Goal: Obtain resource: Download file/media

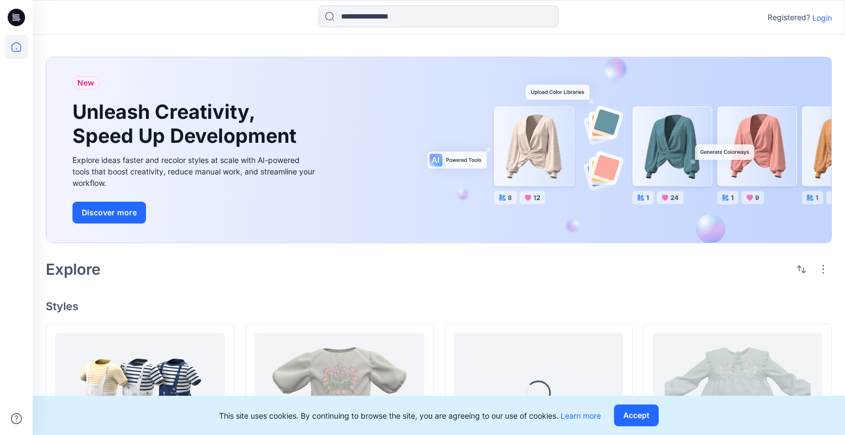
click at [827, 20] on p "Login" at bounding box center [822, 17] width 20 height 11
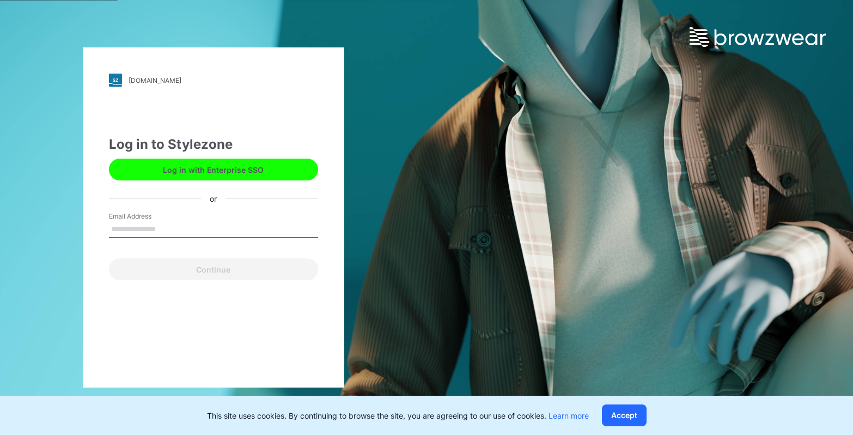
click at [258, 229] on input "Email Address" at bounding box center [213, 229] width 209 height 16
click at [255, 235] on input "Email Address" at bounding box center [213, 229] width 209 height 16
click at [255, 172] on button "Log in with Enterprise SSO" at bounding box center [213, 170] width 209 height 22
click at [143, 231] on input "Email Address" at bounding box center [213, 229] width 209 height 16
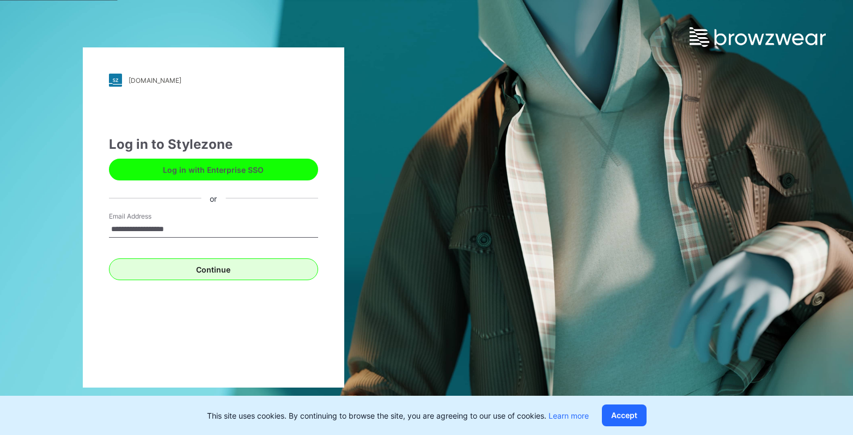
type input "**********"
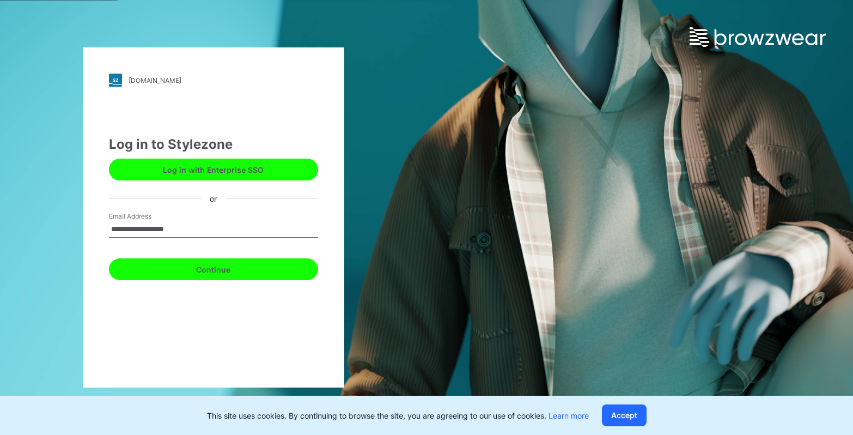
click at [186, 265] on button "Continue" at bounding box center [213, 269] width 209 height 22
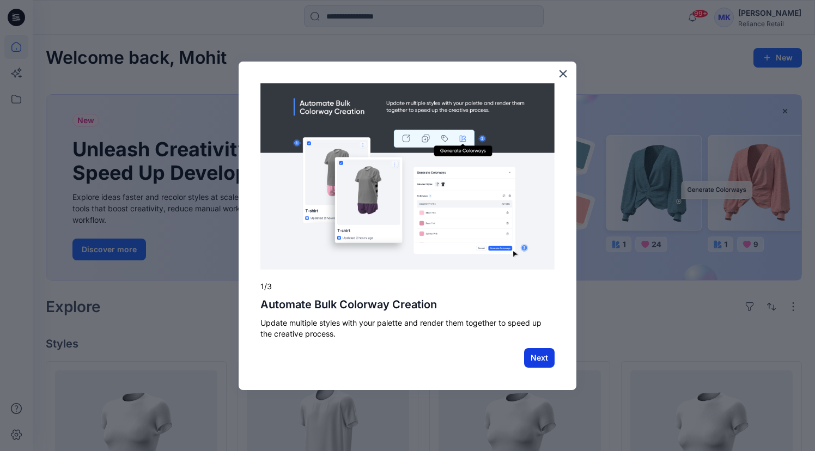
click at [545, 358] on button "Next" at bounding box center [539, 358] width 31 height 20
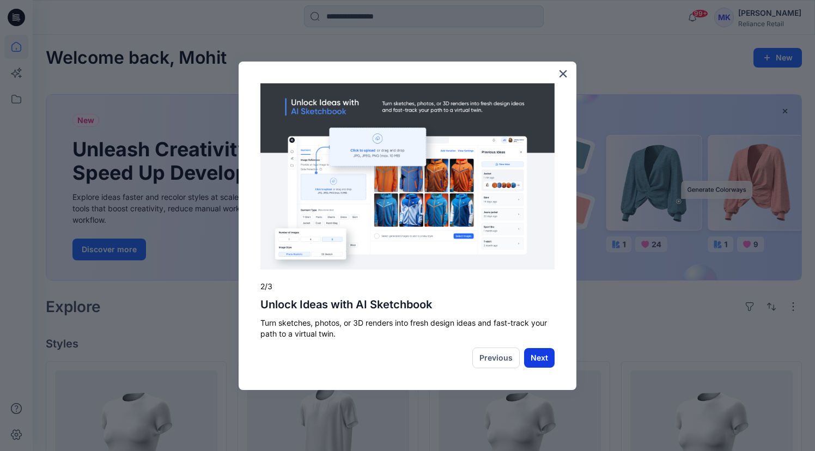
click at [544, 350] on button "Next" at bounding box center [539, 358] width 31 height 20
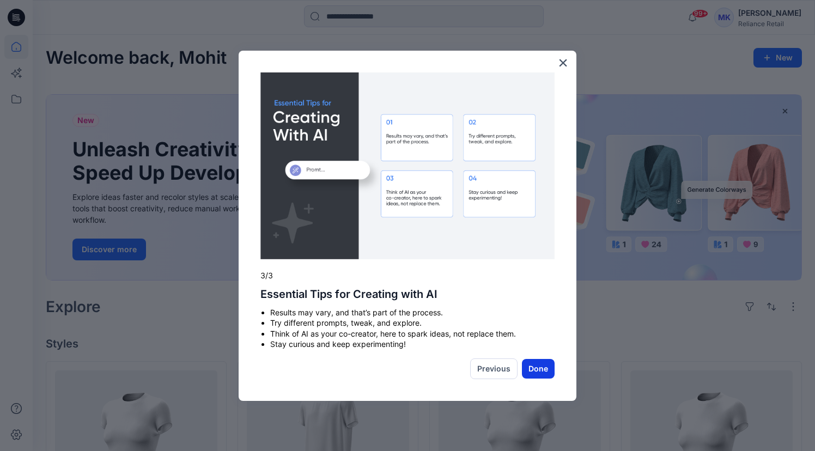
click at [540, 362] on button "Done" at bounding box center [538, 369] width 33 height 20
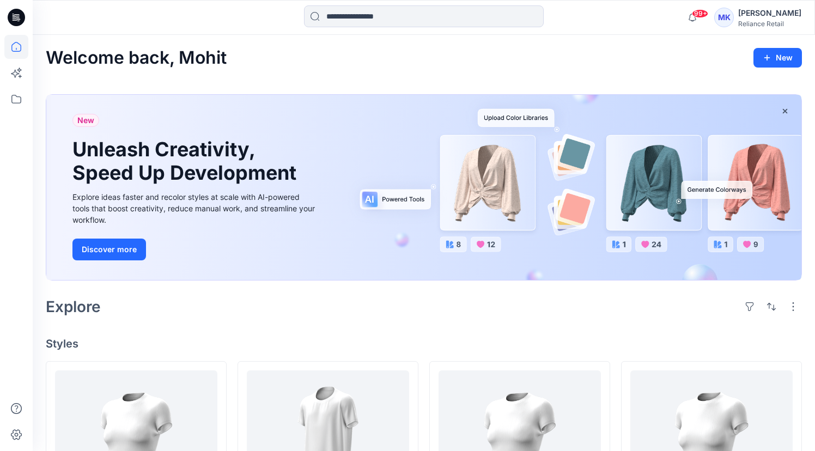
click at [19, 21] on icon at bounding box center [16, 17] width 17 height 17
click at [17, 102] on icon at bounding box center [16, 99] width 24 height 24
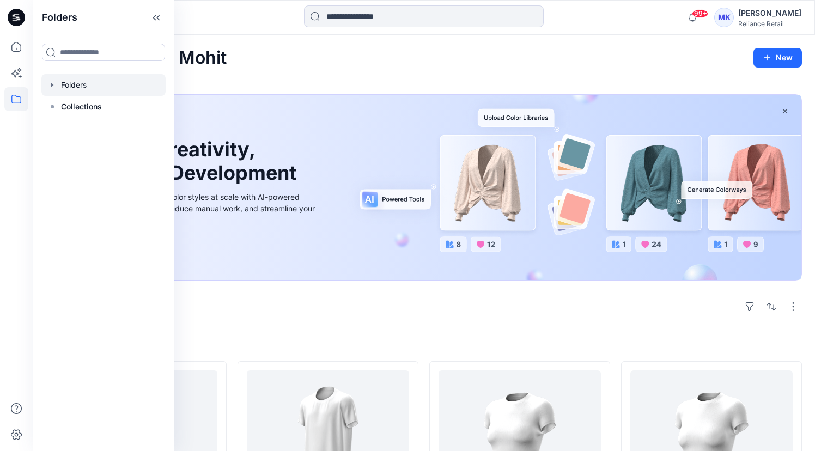
click at [65, 85] on div at bounding box center [103, 85] width 124 height 22
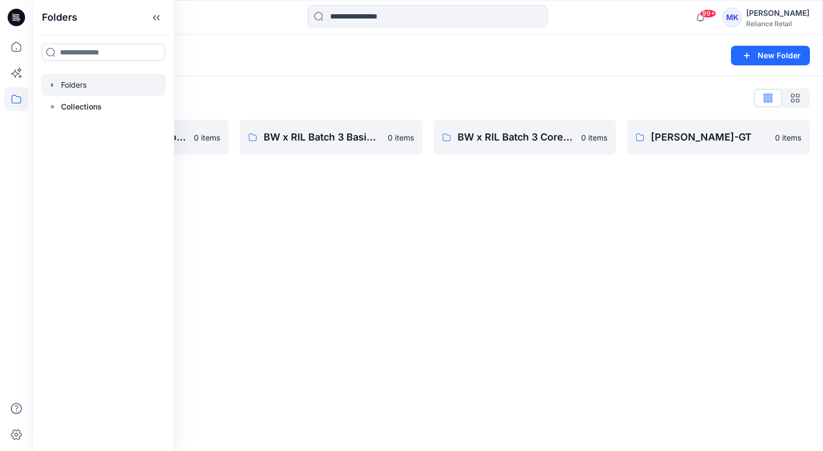
click at [307, 209] on div "Folders New Folder Folders List 3D Library: Mid-Economy Tech 0 items BW x RIL B…" at bounding box center [428, 243] width 790 height 416
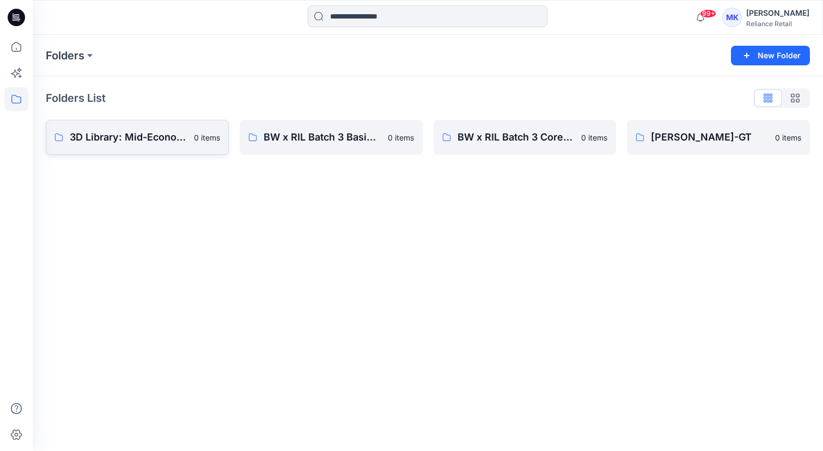
click at [147, 132] on p "3D Library: Mid-Economy Tech" at bounding box center [129, 137] width 118 height 15
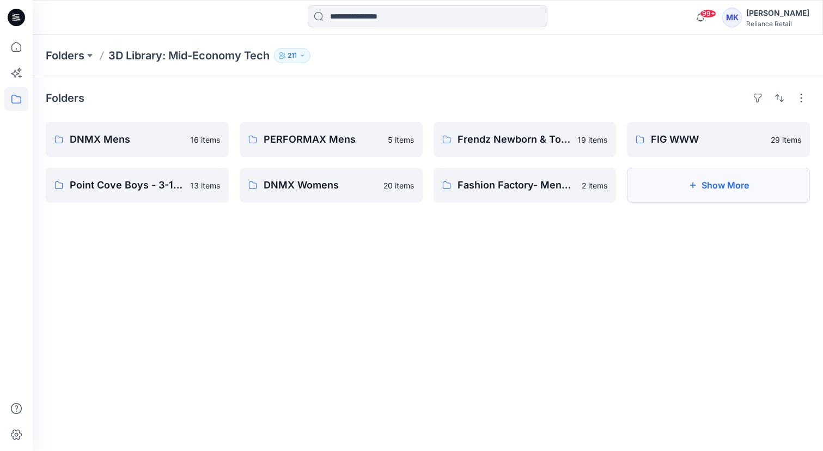
click at [736, 179] on button "Show More" at bounding box center [718, 185] width 183 height 35
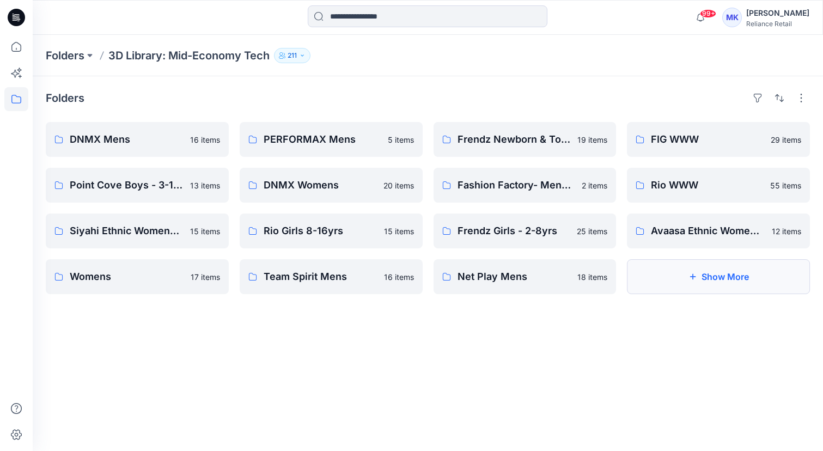
click at [740, 279] on button "Show More" at bounding box center [718, 276] width 183 height 35
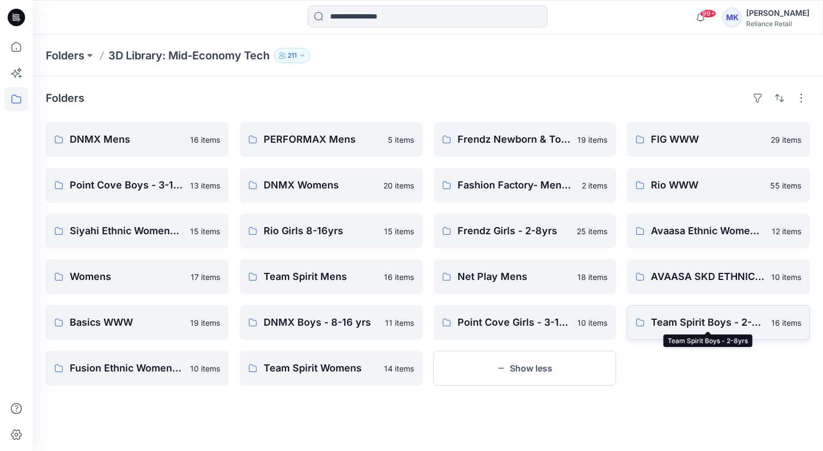
click at [715, 326] on p "Team Spirit Boys - 2-8yrs" at bounding box center [708, 322] width 114 height 15
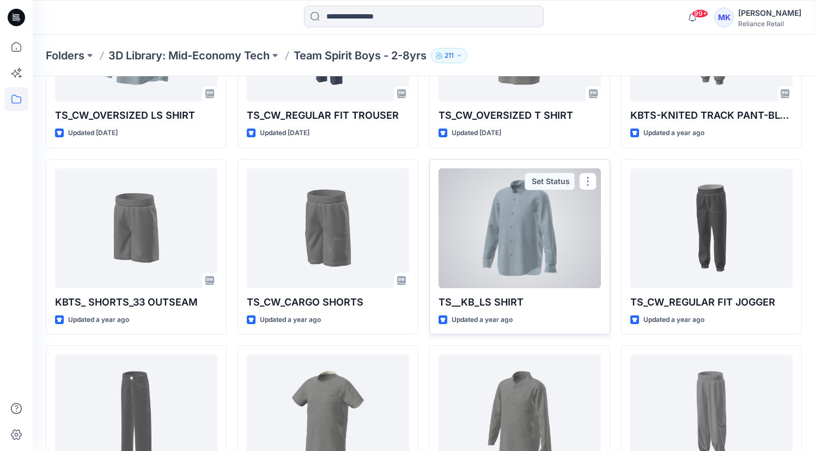
scroll to position [149, 0]
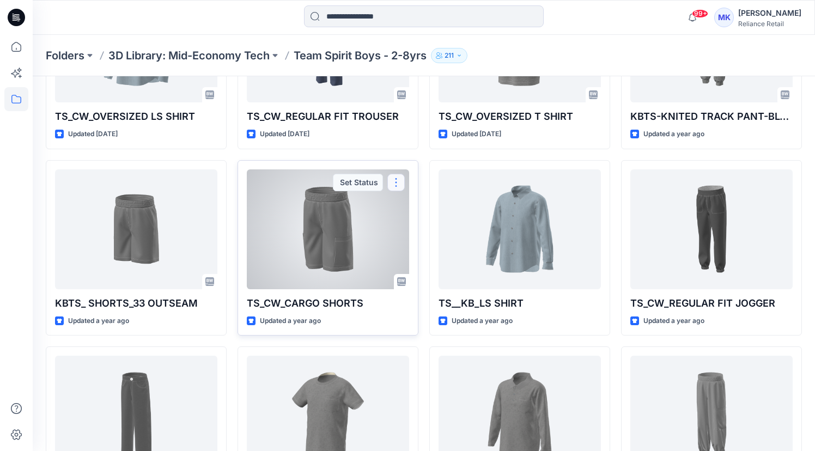
click at [401, 178] on button "button" at bounding box center [395, 182] width 17 height 17
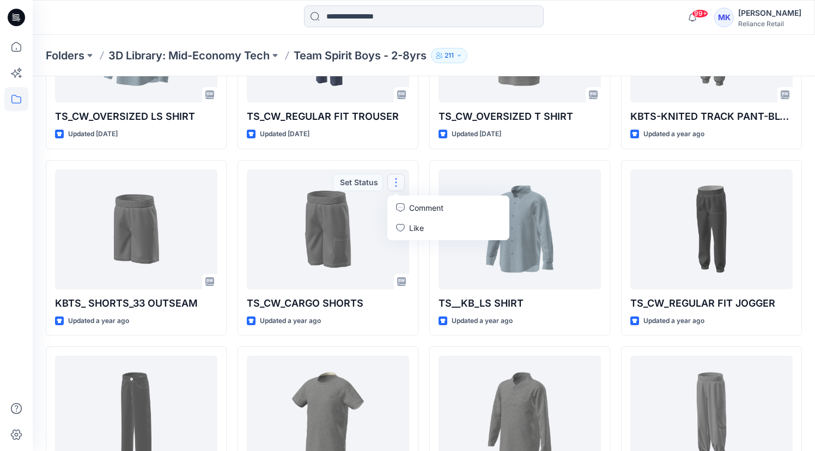
click at [408, 157] on div "TS_CW_REGULAR FIT TROUSER Updated [DATE] TS_CW_CARGO SHORTS Updated a year ago …" at bounding box center [327, 340] width 181 height 735
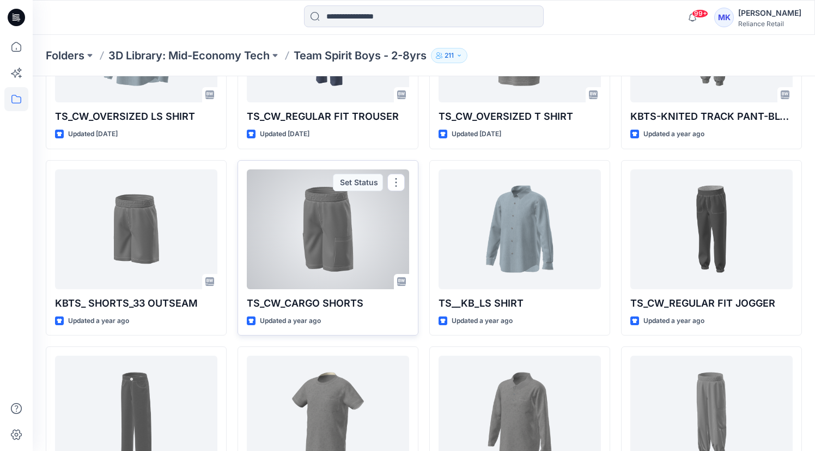
click at [363, 250] on div at bounding box center [328, 229] width 162 height 120
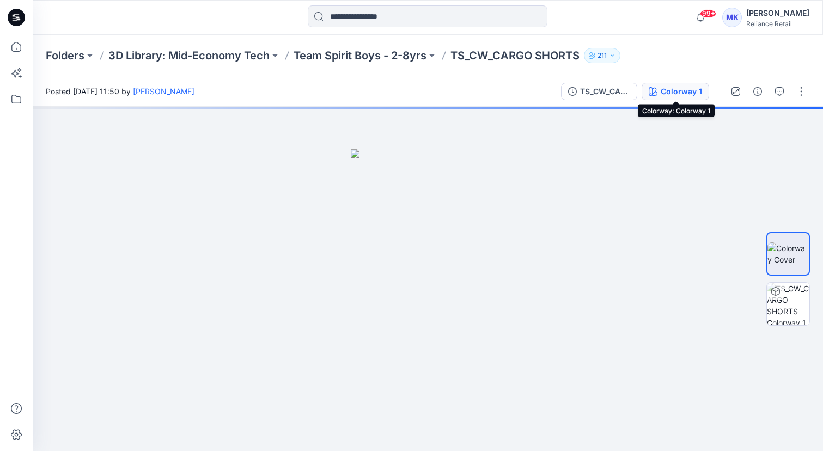
click at [703, 90] on button "Colorway 1" at bounding box center [676, 91] width 68 height 17
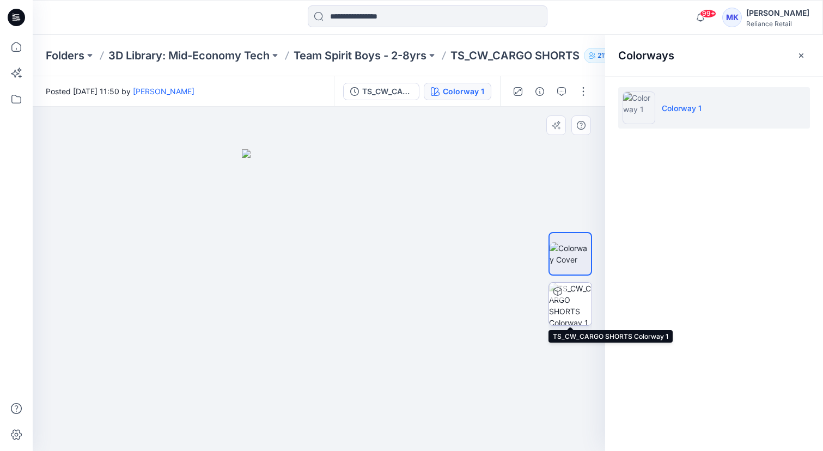
click at [574, 301] on img at bounding box center [570, 304] width 42 height 42
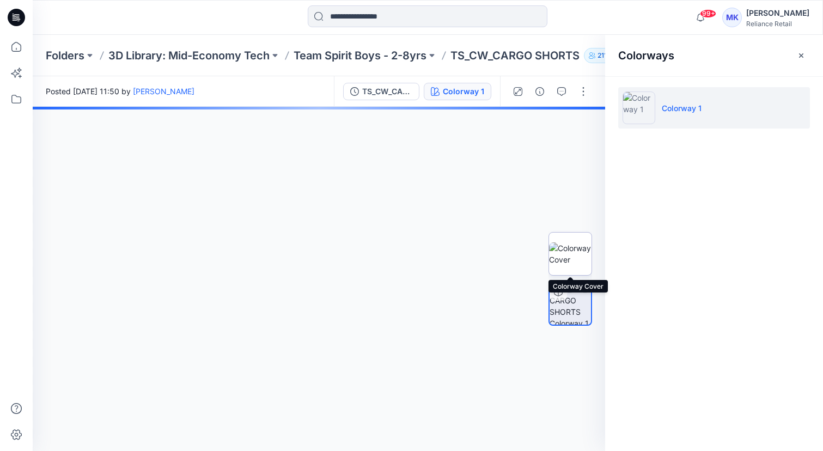
click at [583, 252] on img at bounding box center [570, 253] width 42 height 23
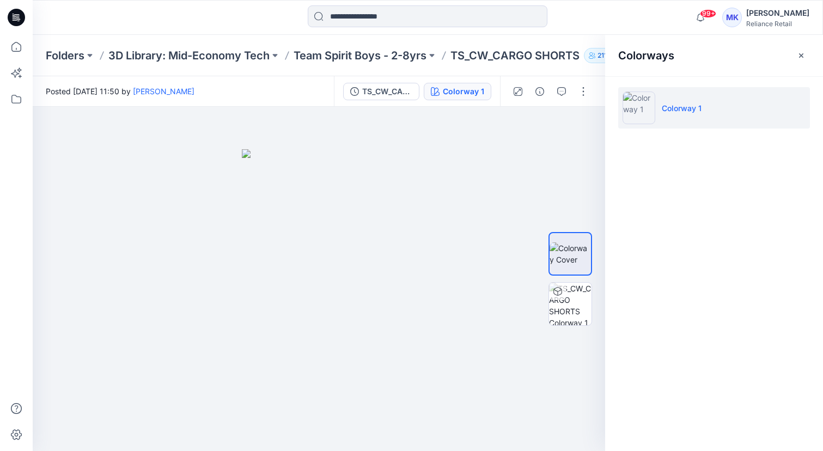
click at [799, 108] on li "Colorway 1" at bounding box center [714, 107] width 192 height 41
click at [800, 104] on li "Colorway 1" at bounding box center [714, 107] width 192 height 41
click at [798, 58] on icon "button" at bounding box center [801, 55] width 9 height 9
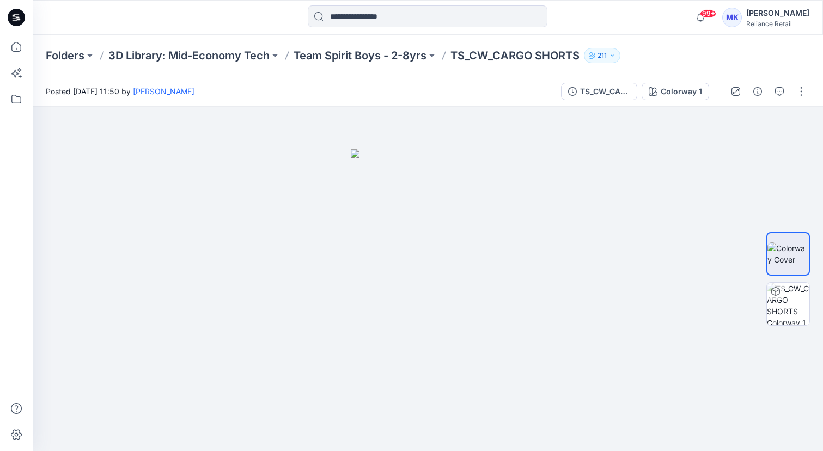
click at [809, 100] on div at bounding box center [768, 91] width 101 height 31
click at [801, 88] on button "button" at bounding box center [801, 91] width 17 height 17
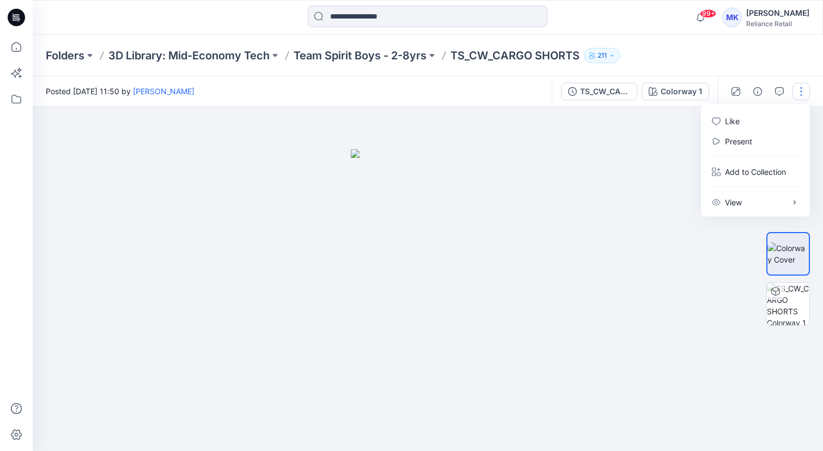
click at [647, 170] on div at bounding box center [428, 279] width 790 height 344
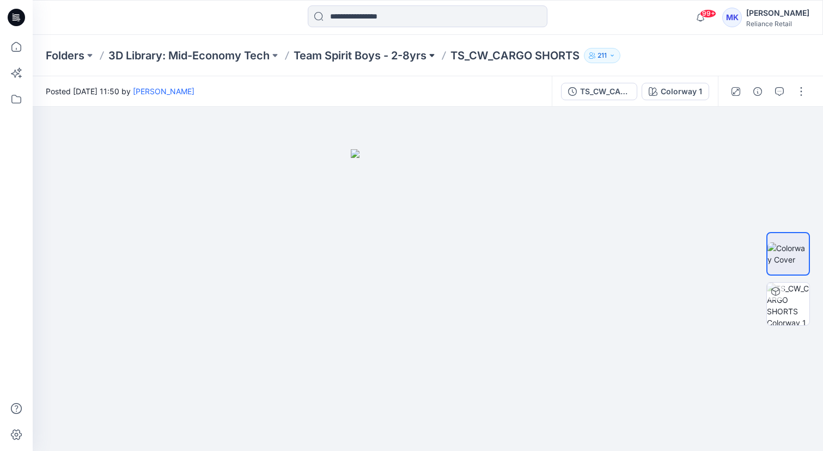
click at [432, 53] on button at bounding box center [432, 55] width 11 height 15
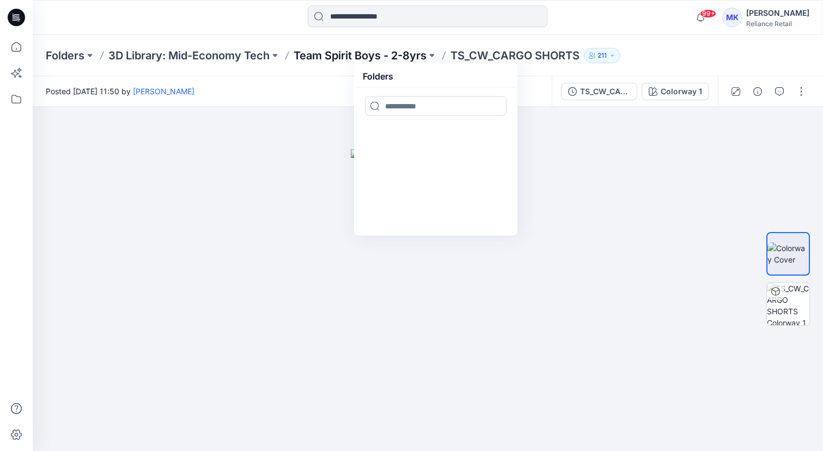
click at [392, 59] on p "Team Spirit Boys - 2-8yrs" at bounding box center [360, 55] width 133 height 15
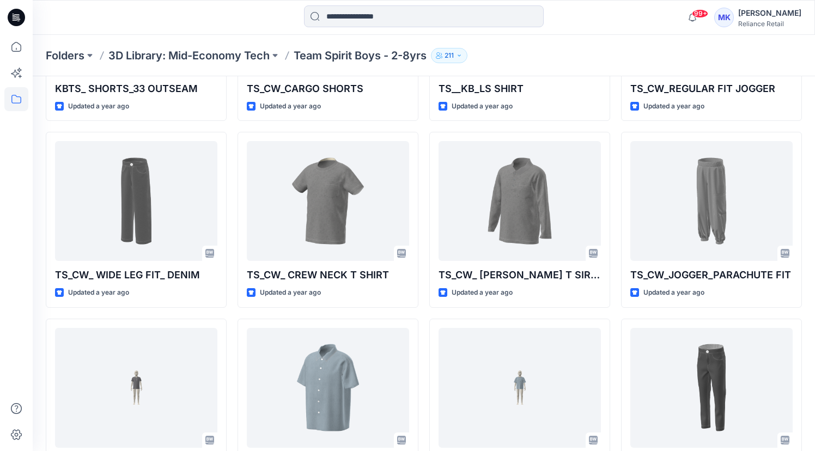
scroll to position [419, 0]
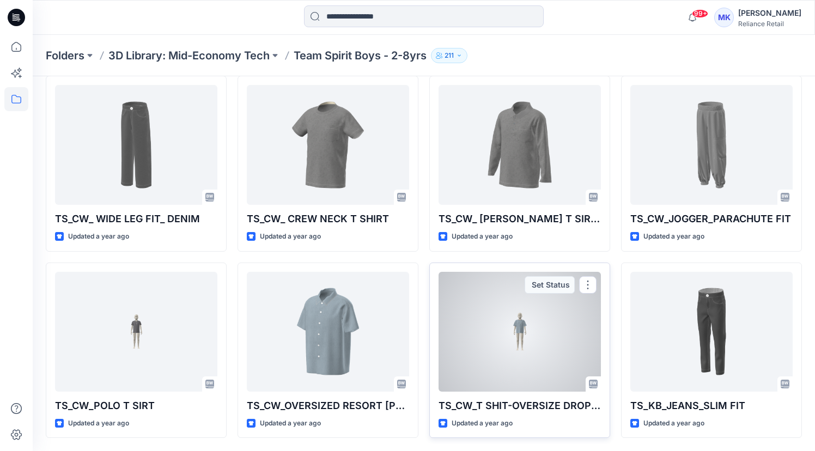
click at [514, 322] on div at bounding box center [519, 332] width 162 height 120
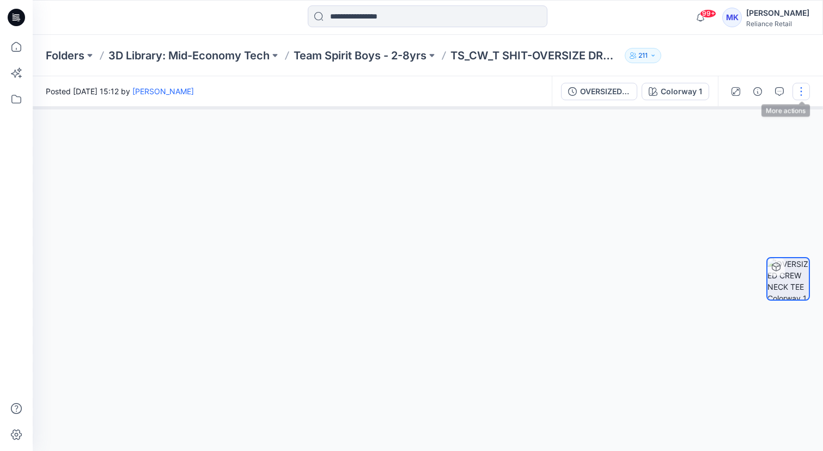
click at [800, 94] on button "button" at bounding box center [801, 91] width 17 height 17
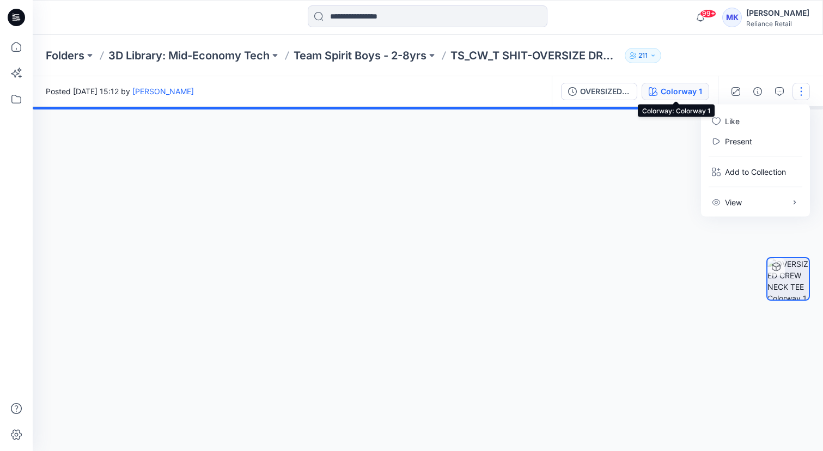
click at [673, 94] on div "Colorway 1" at bounding box center [681, 92] width 41 height 12
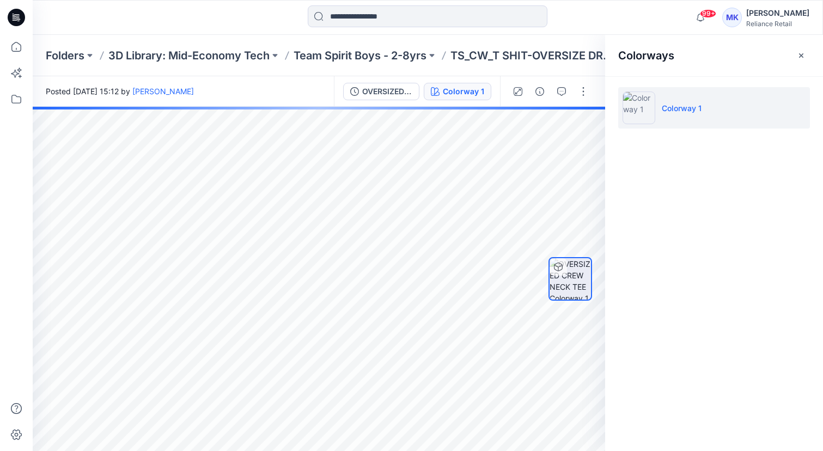
click at [802, 110] on li "Colorway 1" at bounding box center [714, 107] width 192 height 41
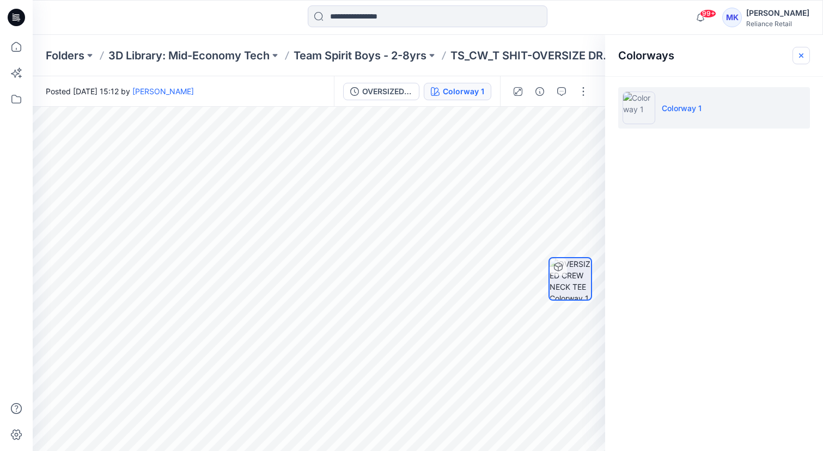
click at [800, 59] on icon "button" at bounding box center [801, 55] width 9 height 9
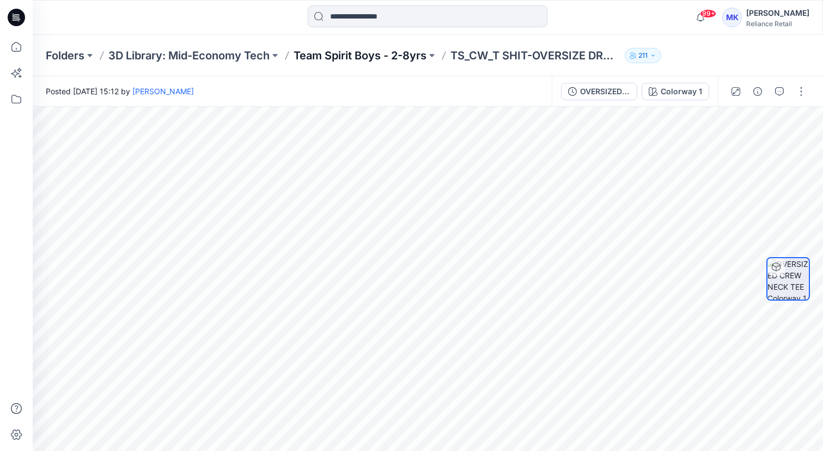
click at [393, 58] on p "Team Spirit Boys - 2-8yrs" at bounding box center [360, 55] width 133 height 15
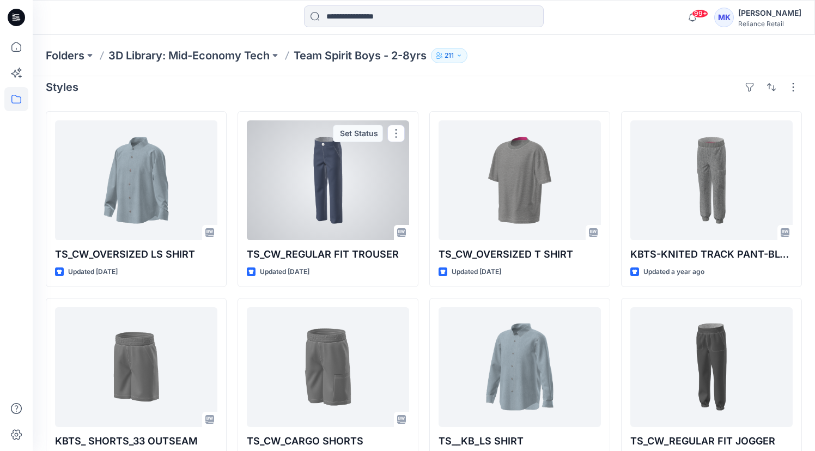
scroll to position [13, 0]
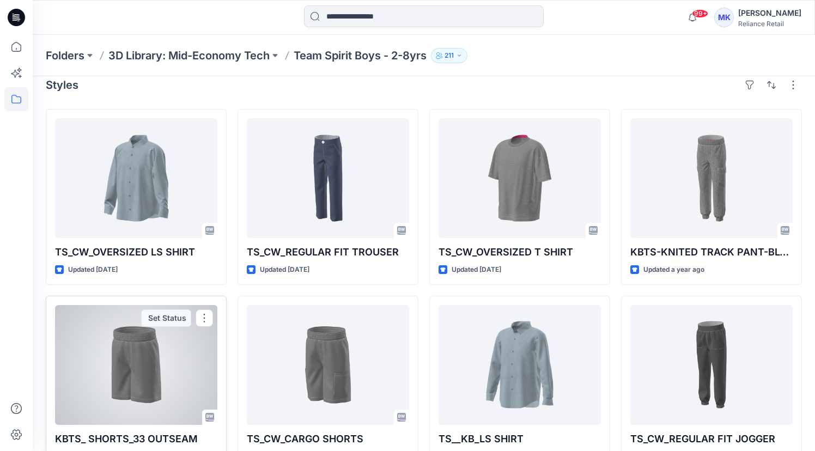
click at [190, 343] on div at bounding box center [136, 365] width 162 height 120
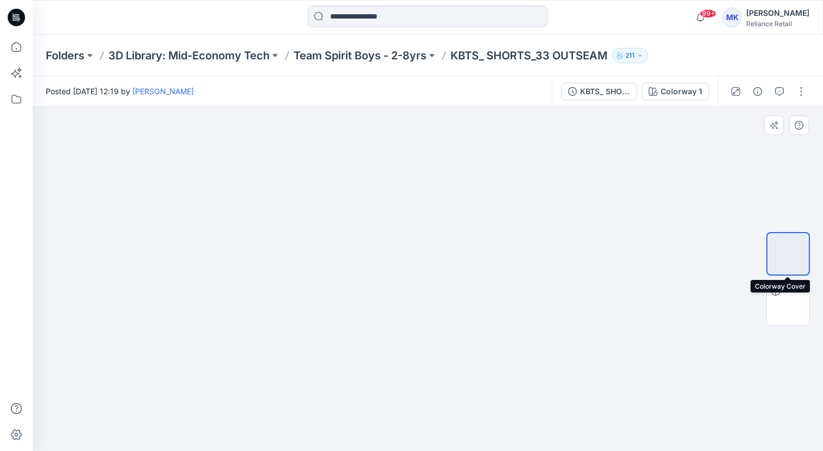
click at [788, 254] on img at bounding box center [788, 254] width 0 height 0
click at [695, 94] on div "Colorway 1" at bounding box center [681, 92] width 41 height 12
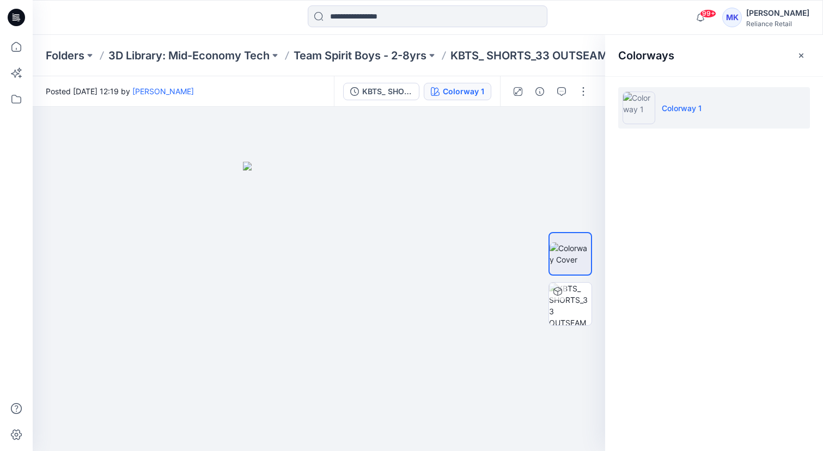
click at [797, 106] on li "Colorway 1" at bounding box center [714, 107] width 192 height 41
click at [558, 316] on img at bounding box center [570, 304] width 42 height 42
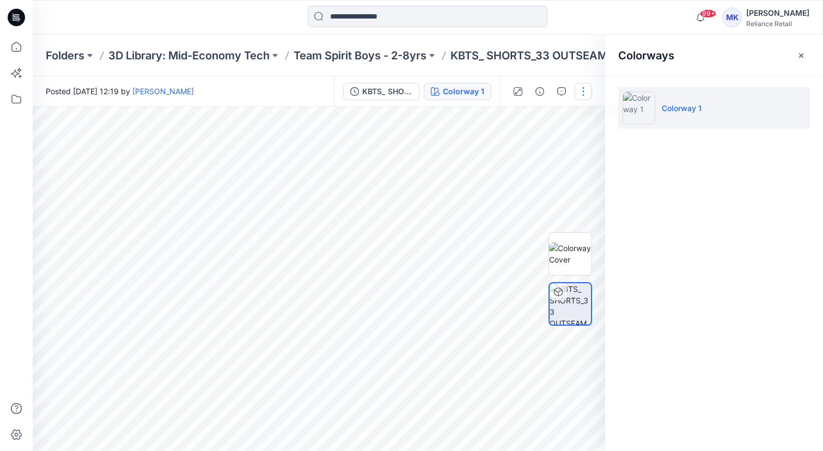
click at [587, 91] on button "button" at bounding box center [583, 91] width 17 height 17
click at [578, 200] on icon "button" at bounding box center [576, 202] width 9 height 9
click at [800, 53] on icon "button" at bounding box center [801, 55] width 9 height 9
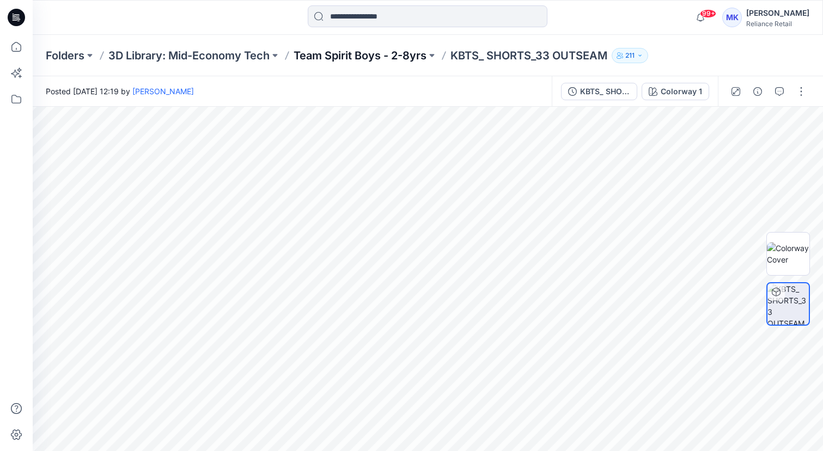
click at [391, 56] on p "Team Spirit Boys - 2-8yrs" at bounding box center [360, 55] width 133 height 15
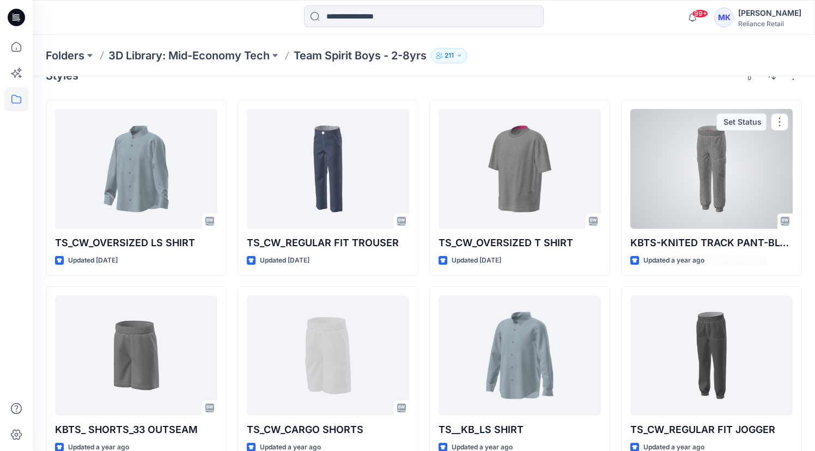
scroll to position [94, 0]
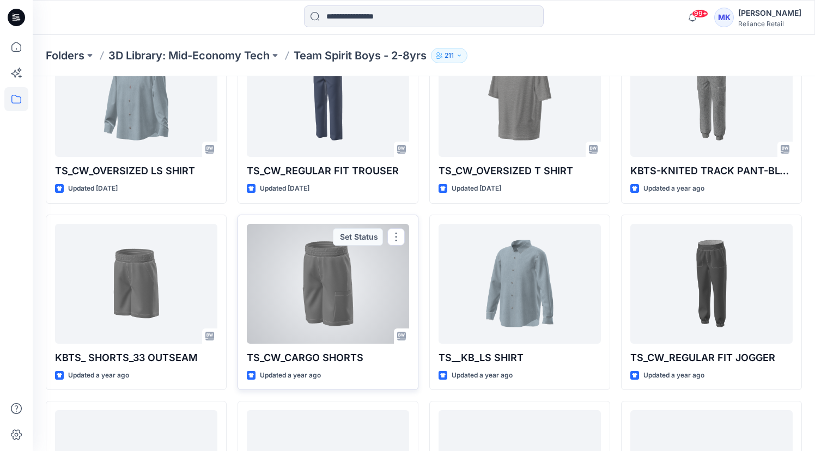
click at [343, 280] on div at bounding box center [328, 284] width 162 height 120
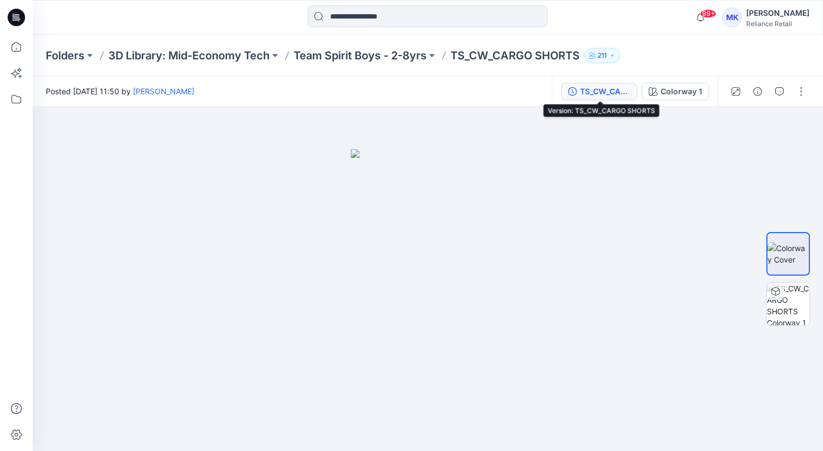
click at [624, 92] on div "TS_CW_CARGO SHORTS" at bounding box center [605, 92] width 50 height 12
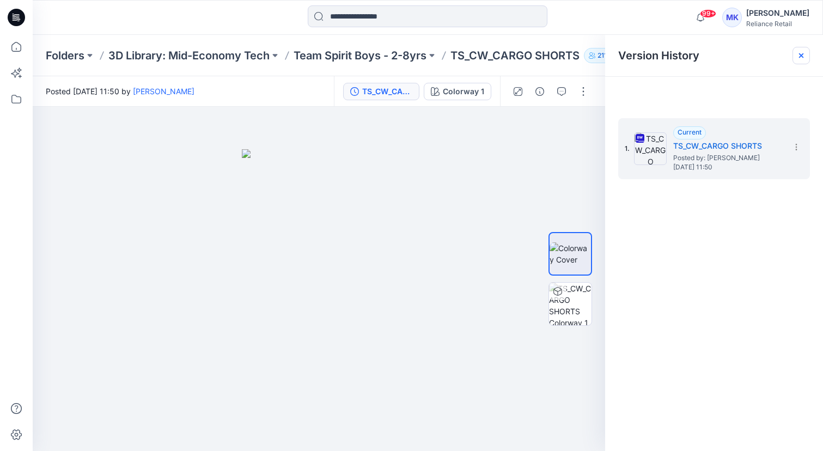
click at [801, 56] on icon at bounding box center [801, 55] width 4 height 4
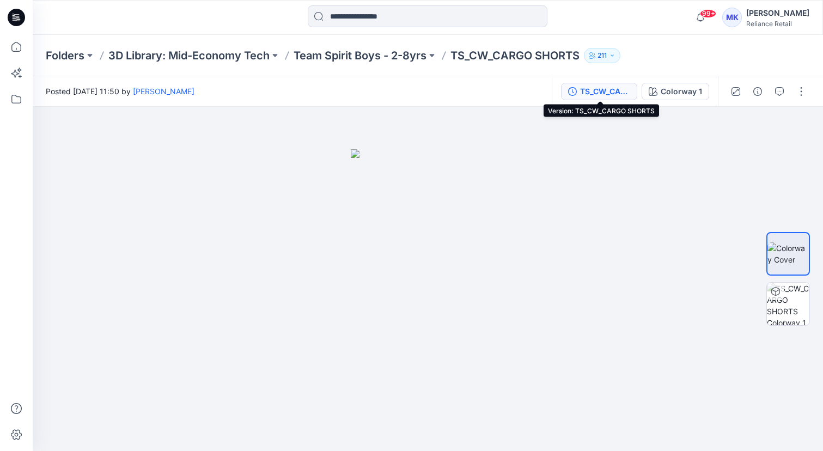
click at [610, 95] on div "TS_CW_CARGO SHORTS" at bounding box center [605, 92] width 50 height 12
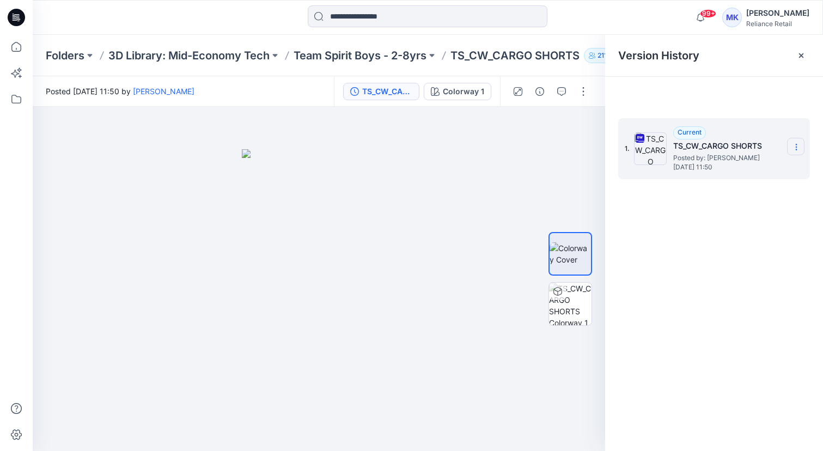
click at [794, 146] on icon at bounding box center [796, 147] width 9 height 9
click at [769, 165] on span "Download Source BW File" at bounding box center [741, 168] width 91 height 13
